Goal: Task Accomplishment & Management: Use online tool/utility

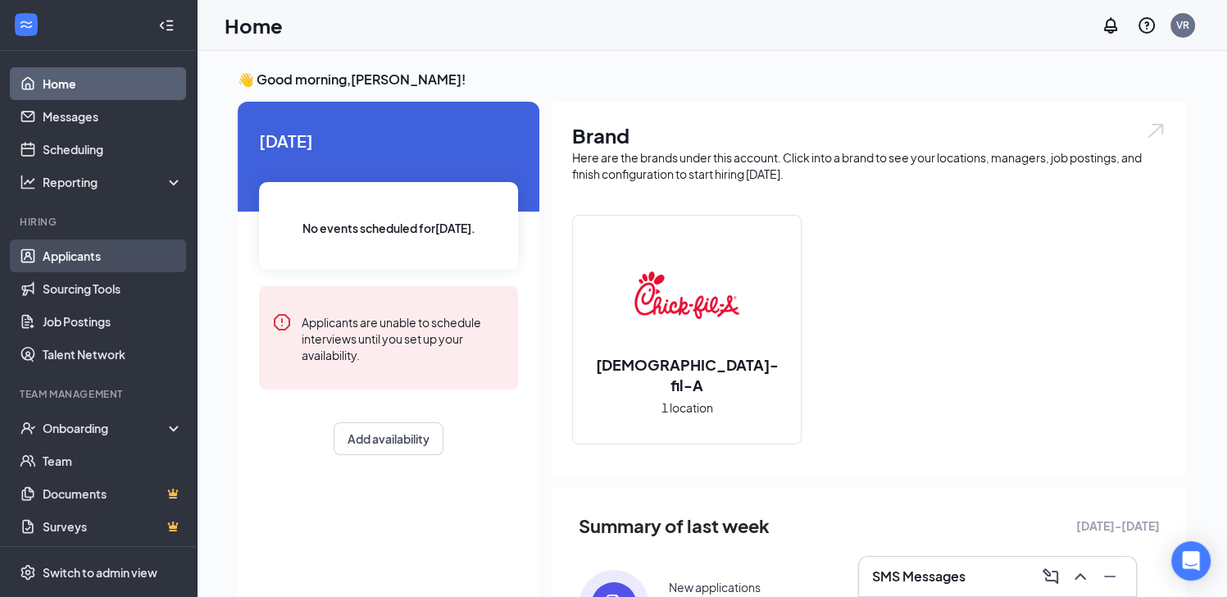
click at [111, 251] on link "Applicants" at bounding box center [113, 255] width 140 height 33
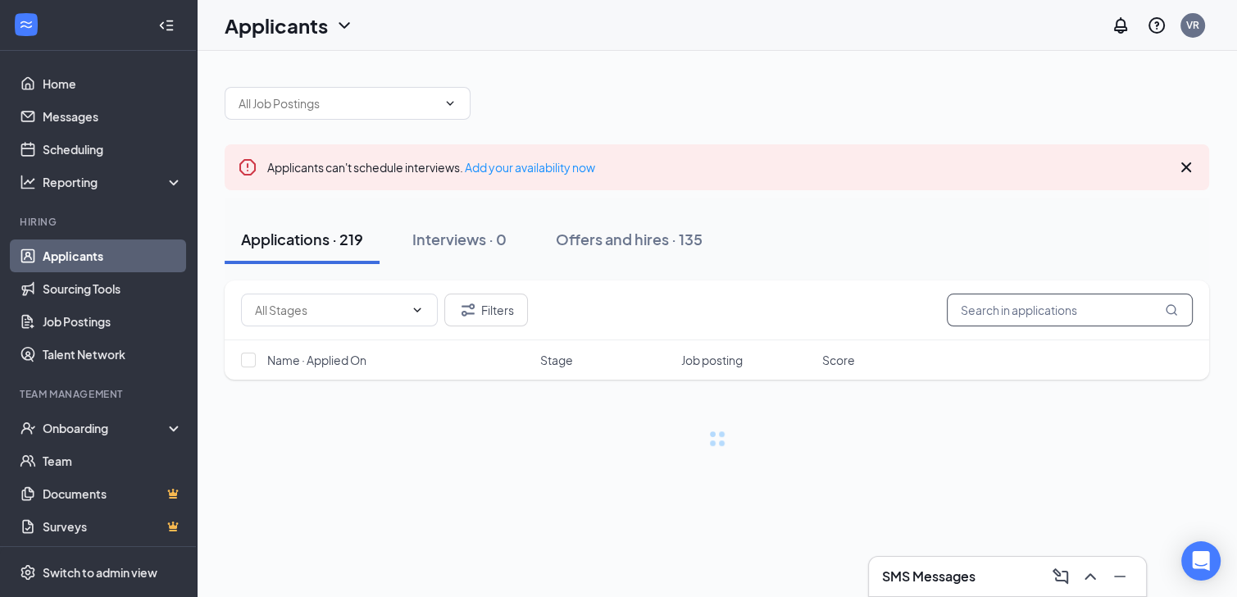
click at [1079, 314] on input "text" at bounding box center [1070, 309] width 246 height 33
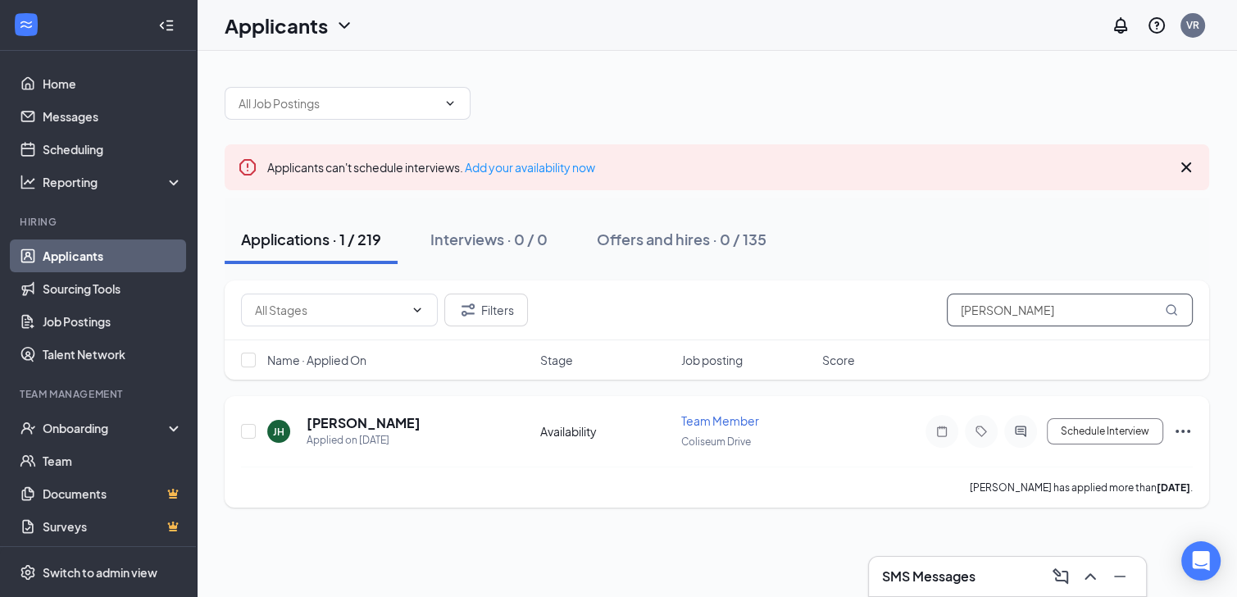
type input "[PERSON_NAME]"
click at [1187, 426] on icon "Ellipses" at bounding box center [1183, 431] width 20 height 20
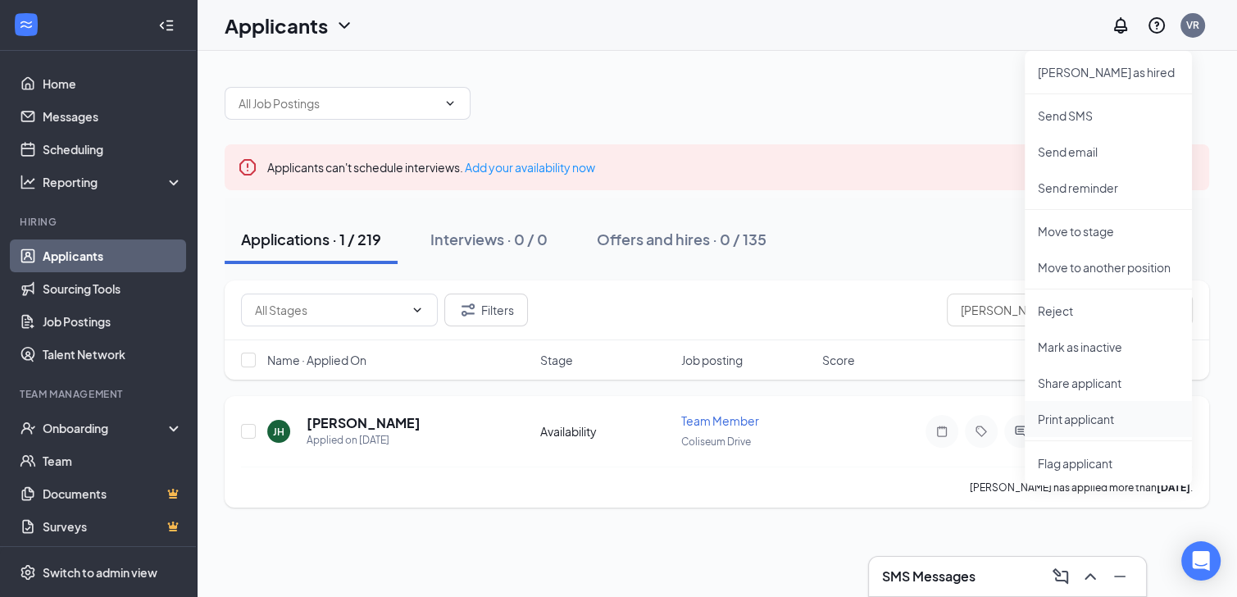
click at [1095, 415] on p "Print applicant" at bounding box center [1108, 419] width 141 height 16
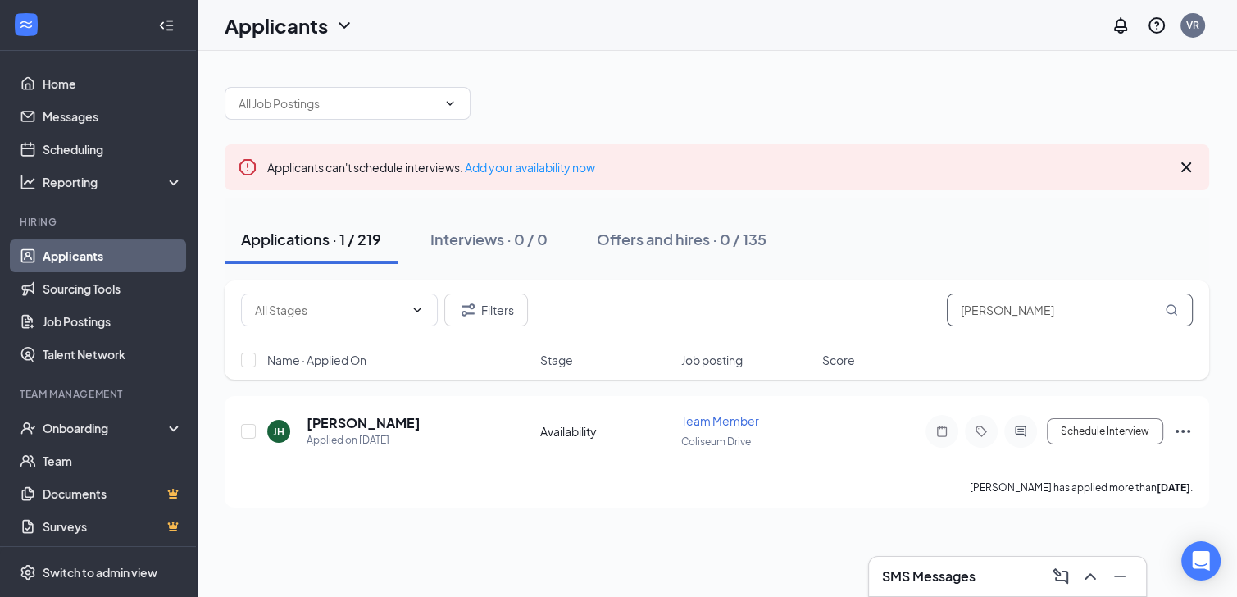
drag, startPoint x: 1047, startPoint y: 307, endPoint x: 921, endPoint y: 315, distance: 125.7
click at [921, 315] on div "Filters [PERSON_NAME]" at bounding box center [717, 309] width 952 height 33
